Goal: Transaction & Acquisition: Download file/media

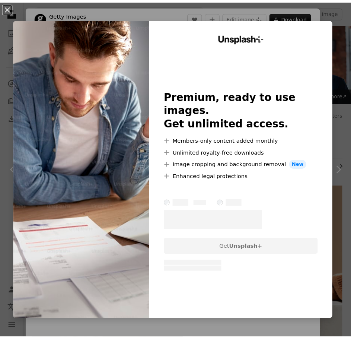
scroll to position [447, 0]
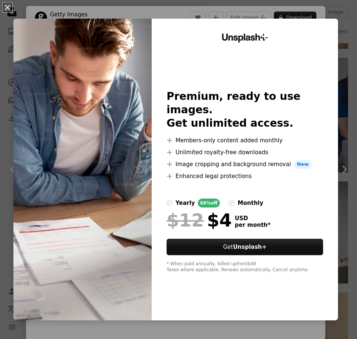
click at [323, 12] on div "An X shape Unsplash+ Premium, ready to use images. Get unlimited access. A plus…" at bounding box center [178, 169] width 357 height 339
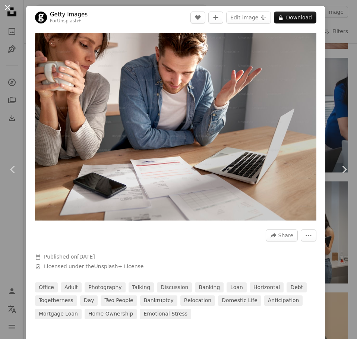
click at [7, 7] on button "An X shape" at bounding box center [7, 7] width 9 height 9
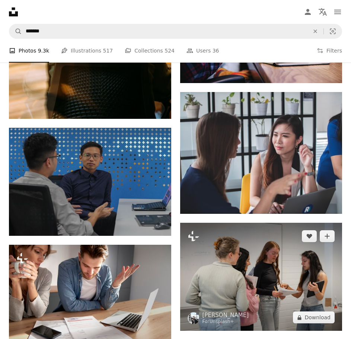
scroll to position [558, 0]
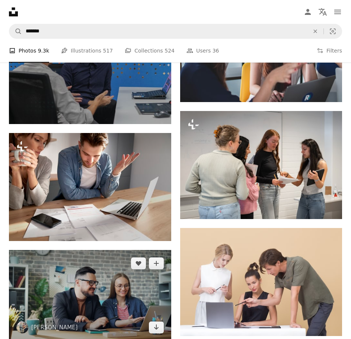
click at [104, 250] on img at bounding box center [90, 295] width 162 height 91
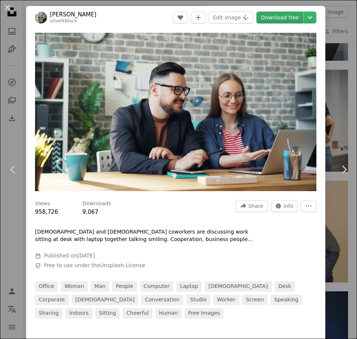
click at [276, 17] on link "Download free" at bounding box center [279, 18] width 47 height 12
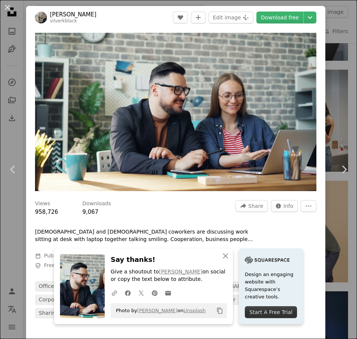
click at [323, 72] on div "An X shape Chevron left Chevron right An X shape Close Say thanks! Give a shout…" at bounding box center [178, 169] width 357 height 339
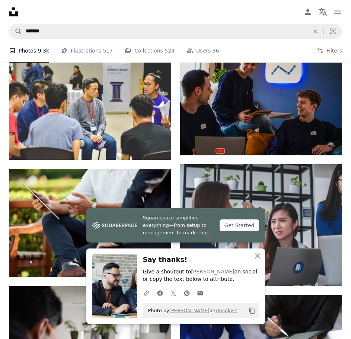
scroll to position [893, 0]
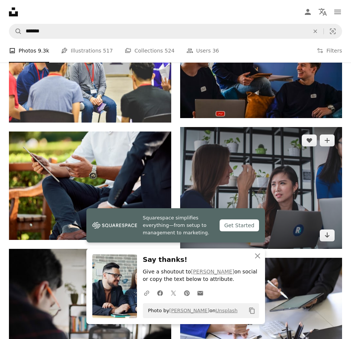
click at [264, 127] on img at bounding box center [261, 188] width 162 height 122
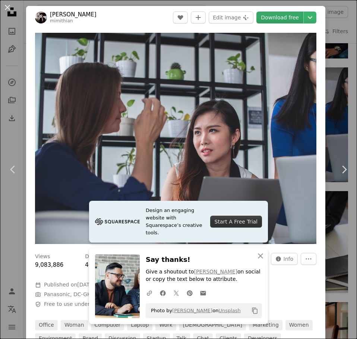
click at [277, 19] on link "Download free" at bounding box center [279, 18] width 47 height 12
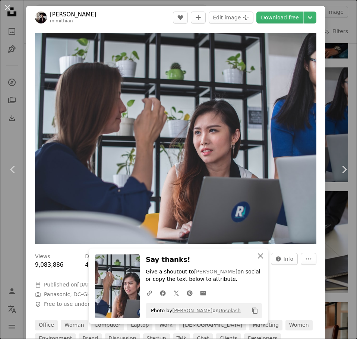
click at [325, 68] on div "An X shape Chevron left Chevron right An X shape Close Say thanks! Give a shout…" at bounding box center [178, 169] width 357 height 339
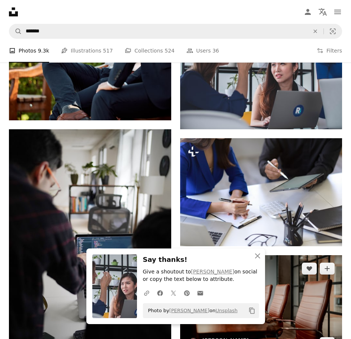
scroll to position [968, 0]
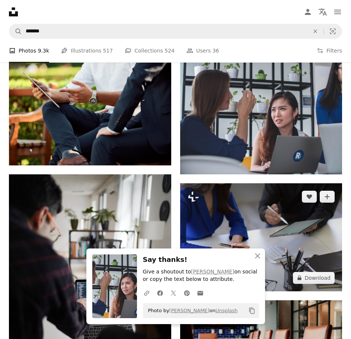
click at [260, 183] on img at bounding box center [261, 237] width 162 height 108
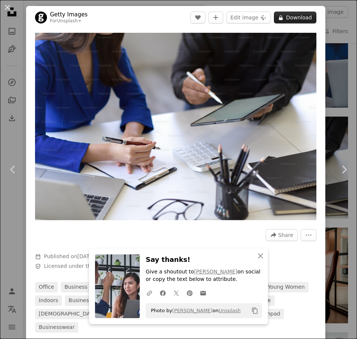
click at [284, 16] on button "A lock Download" at bounding box center [295, 18] width 42 height 12
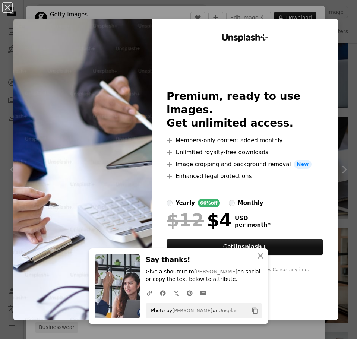
click at [324, 7] on div "An X shape An X shape Close Say thanks! Give a shoutout to [PERSON_NAME] on soc…" at bounding box center [178, 169] width 357 height 339
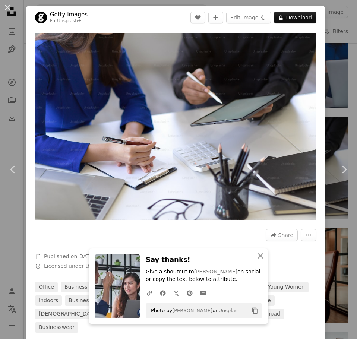
click at [331, 18] on div "An X shape Chevron left Chevron right An X shape Close Say thanks! Give a shout…" at bounding box center [178, 169] width 357 height 339
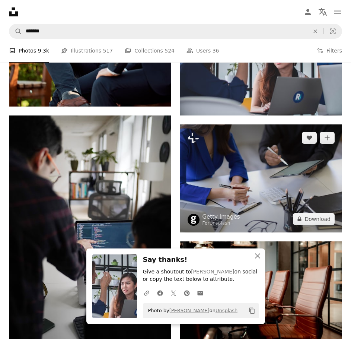
scroll to position [1154, 0]
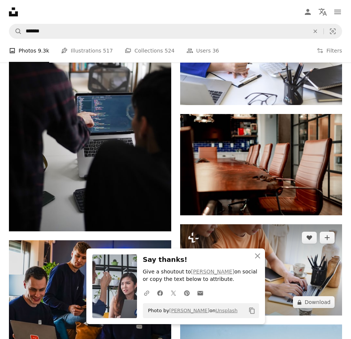
click at [273, 224] on img at bounding box center [261, 269] width 162 height 91
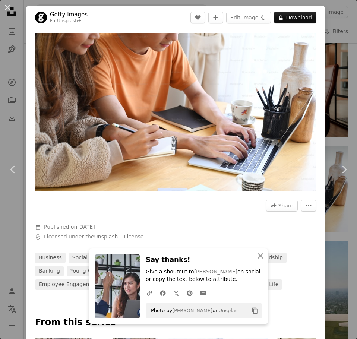
click at [332, 93] on div "An X shape Chevron left Chevron right An X shape Close Say thanks! Give a shout…" at bounding box center [178, 169] width 357 height 339
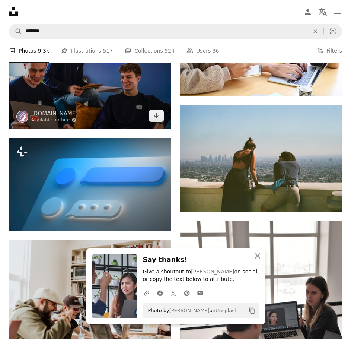
scroll to position [1377, 0]
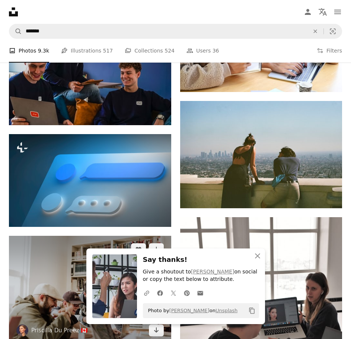
click at [132, 236] on img at bounding box center [90, 290] width 162 height 108
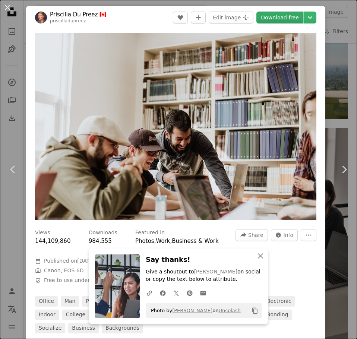
click at [282, 16] on link "Download free" at bounding box center [279, 18] width 47 height 12
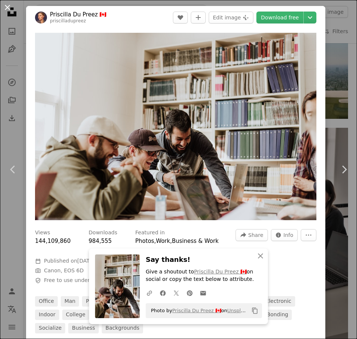
click at [8, 8] on button "An X shape" at bounding box center [7, 7] width 9 height 9
